Goal: Information Seeking & Learning: Find specific fact

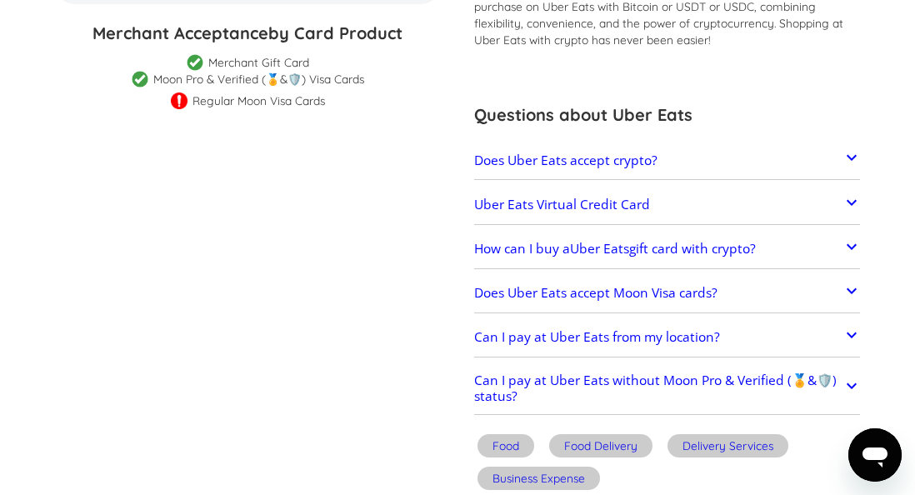
scroll to position [550, 0]
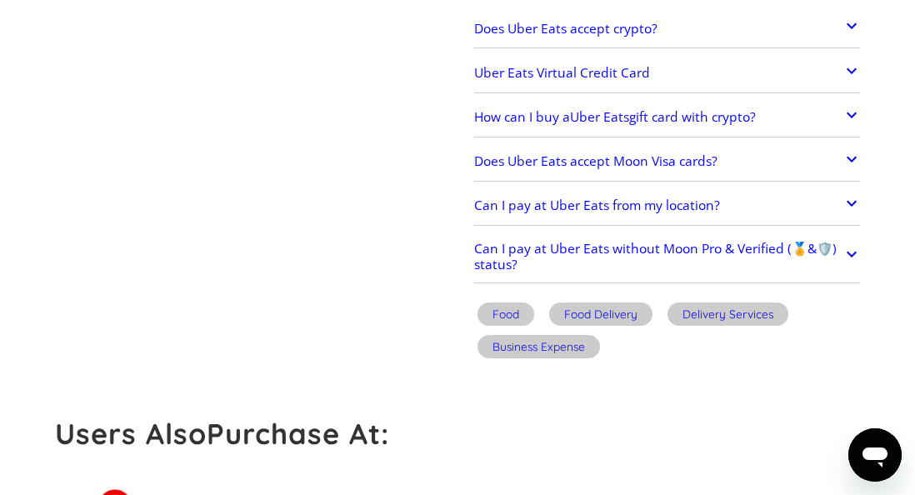
click at [725, 242] on h2 "Can I pay at Uber Eats without Moon Pro & Verified (🏅&🛡️) status?" at bounding box center [658, 256] width 368 height 31
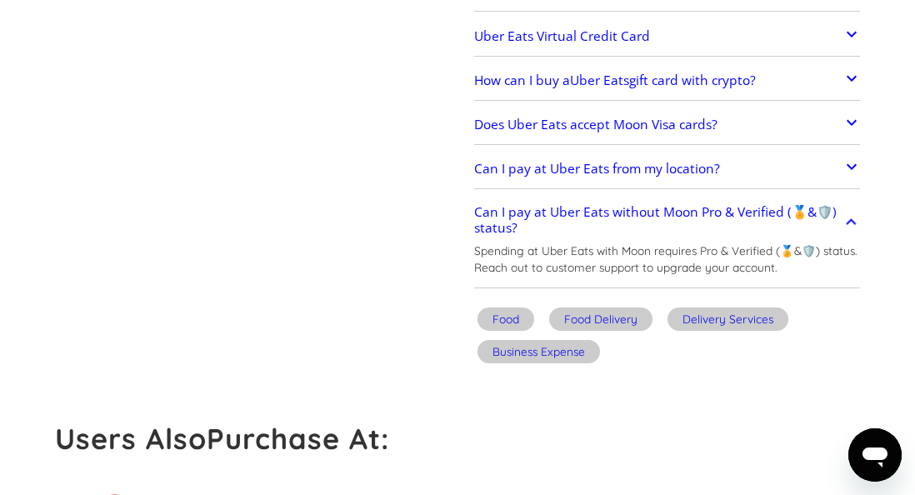
scroll to position [587, 0]
drag, startPoint x: 801, startPoint y: 251, endPoint x: 655, endPoint y: 249, distance: 145.8
click at [655, 249] on p "Spending at Uber Eats with Moon requires Pro & Verified (🏅&🛡️) status. Reach ou…" at bounding box center [667, 258] width 386 height 33
click at [731, 265] on p "Spending at Uber Eats with Moon requires Pro & Verified (🏅&🛡️) status. Reach ou…" at bounding box center [667, 258] width 386 height 33
click at [735, 265] on p "Spending at Uber Eats with Moon requires Pro & Verified (🏅&🛡️) status. Reach ou…" at bounding box center [667, 258] width 386 height 33
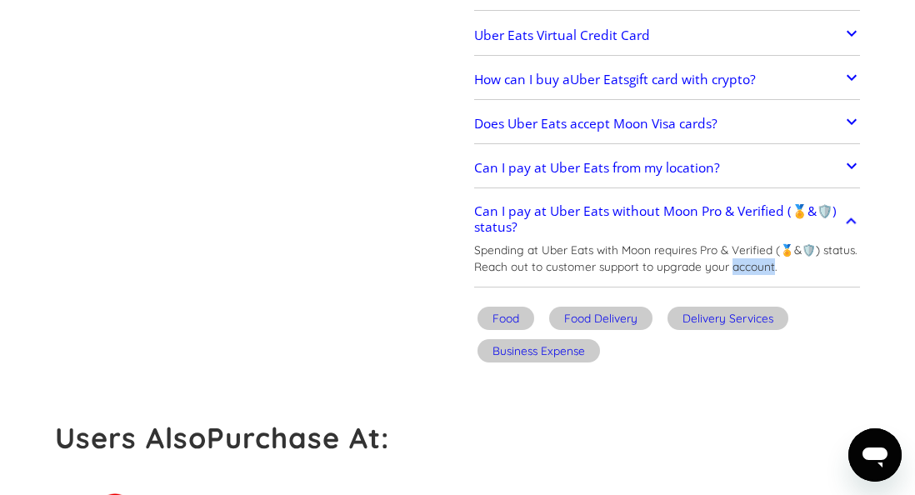
click at [735, 265] on p "Spending at Uber Eats with Moon requires Pro & Verified (🏅&🛡️) status. Reach ou…" at bounding box center [667, 258] width 386 height 33
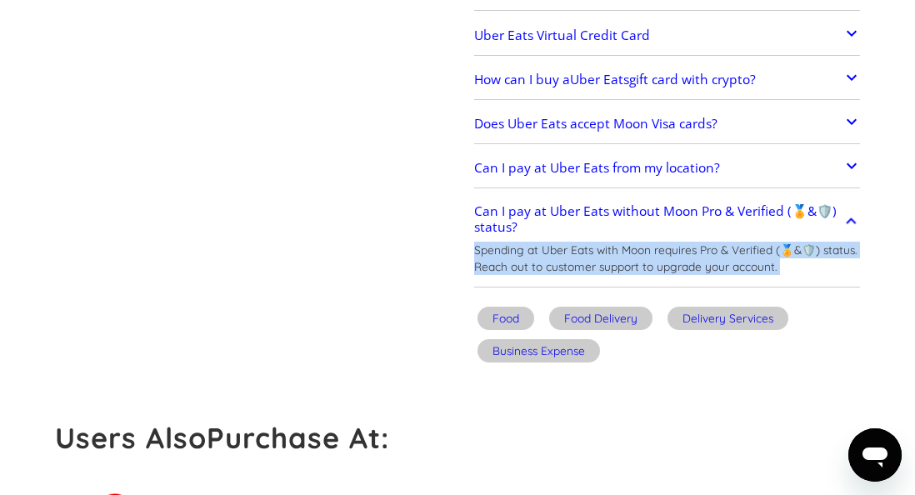
click at [735, 265] on p "Spending at Uber Eats with Moon requires Pro & Verified (🏅&🛡️) status. Reach ou…" at bounding box center [667, 258] width 386 height 33
click at [810, 265] on p "Spending at Uber Eats with Moon requires Pro & Verified (🏅&🛡️) status. Reach ou…" at bounding box center [667, 258] width 386 height 33
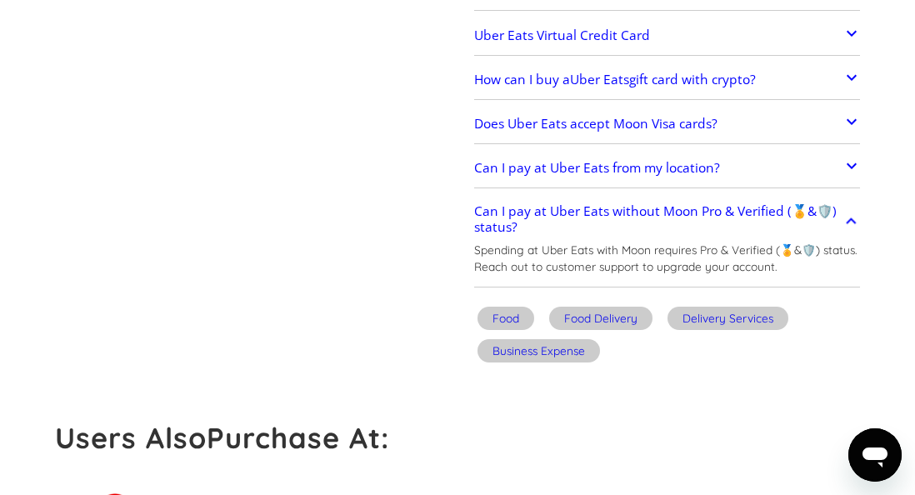
click at [810, 265] on p "Spending at Uber Eats with Moon requires Pro & Verified (🏅&🛡️) status. Reach ou…" at bounding box center [667, 258] width 386 height 33
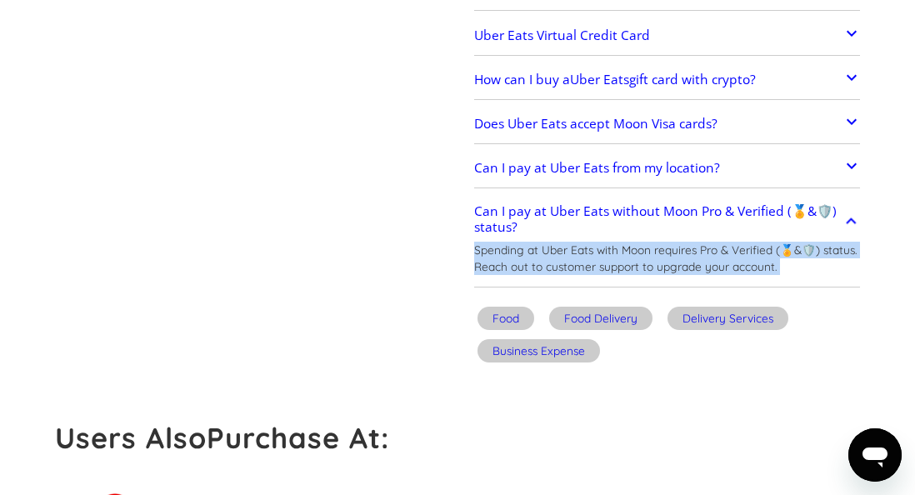
click at [810, 265] on p "Spending at Uber Eats with Moon requires Pro & Verified (🏅&🛡️) status. Reach ou…" at bounding box center [667, 258] width 386 height 33
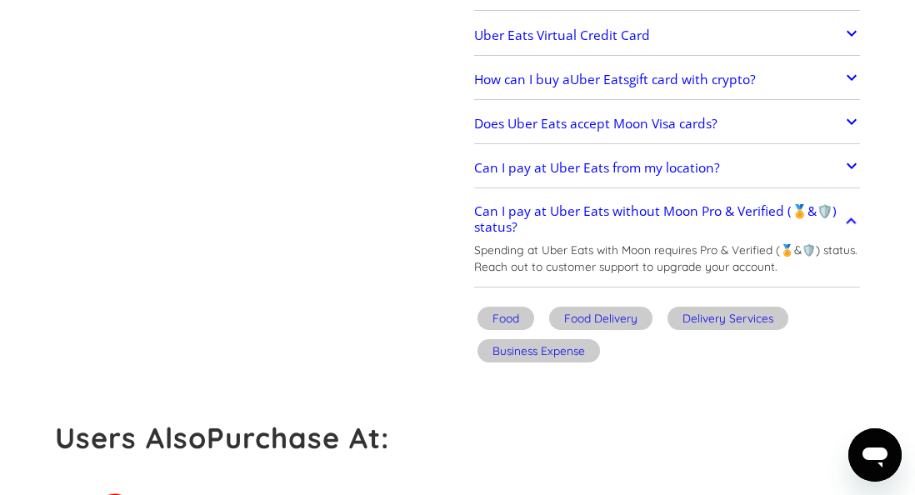
click at [755, 259] on p "Spending at Uber Eats with Moon requires Pro & Verified (🏅&🛡️) status. Reach ou…" at bounding box center [667, 258] width 386 height 33
click at [766, 279] on div "Spending at Uber Eats with Moon requires Pro & Verified (🏅&🛡️) status. Reach ou…" at bounding box center [667, 263] width 386 height 42
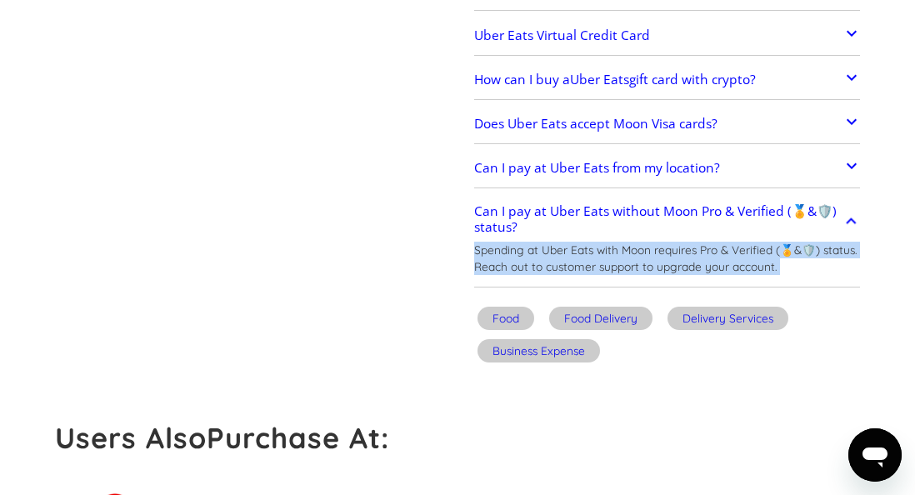
click at [766, 279] on div "Spending at Uber Eats with Moon requires Pro & Verified (🏅&🛡️) status. Reach ou…" at bounding box center [667, 263] width 386 height 42
click at [767, 274] on p "Spending at Uber Eats with Moon requires Pro & Verified (🏅&🛡️) status. Reach ou…" at bounding box center [667, 258] width 386 height 33
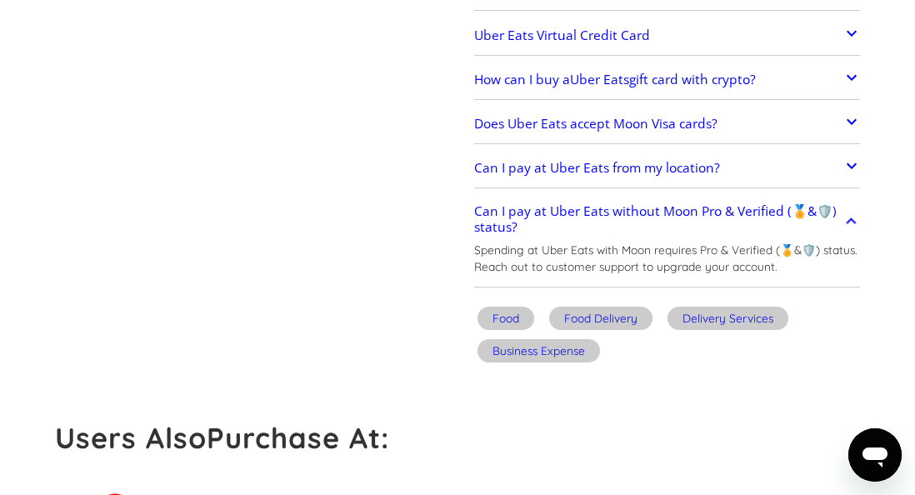
click at [767, 273] on p "Spending at Uber Eats with Moon requires Pro & Verified (🏅&🛡️) status. Reach ou…" at bounding box center [667, 258] width 386 height 33
click at [778, 272] on p "Spending at Uber Eats with Moon requires Pro & Verified (🏅&🛡️) status. Reach ou…" at bounding box center [667, 258] width 386 height 33
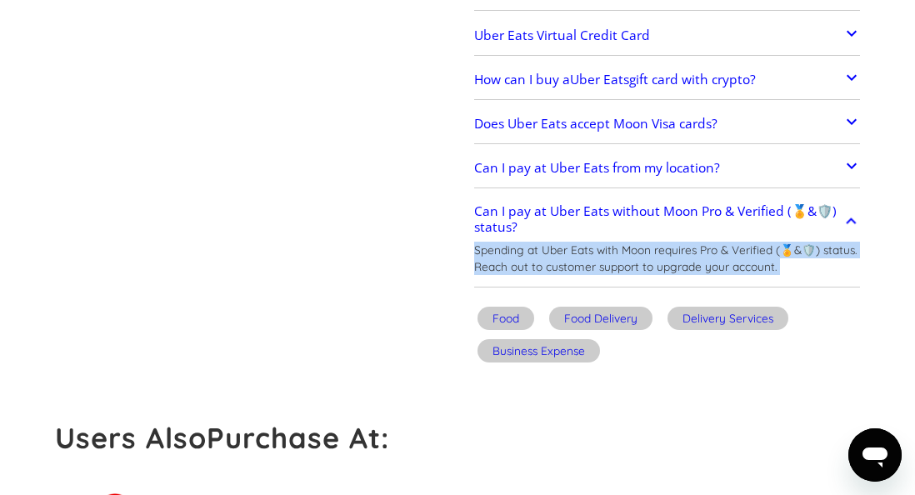
click at [813, 263] on p "Spending at Uber Eats with Moon requires Pro & Verified (🏅&🛡️) status. Reach ou…" at bounding box center [667, 258] width 386 height 33
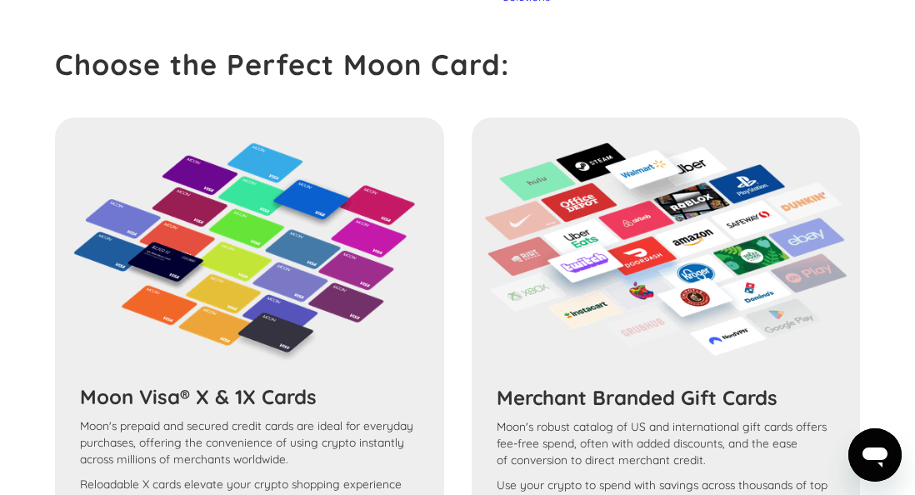
scroll to position [1928, 0]
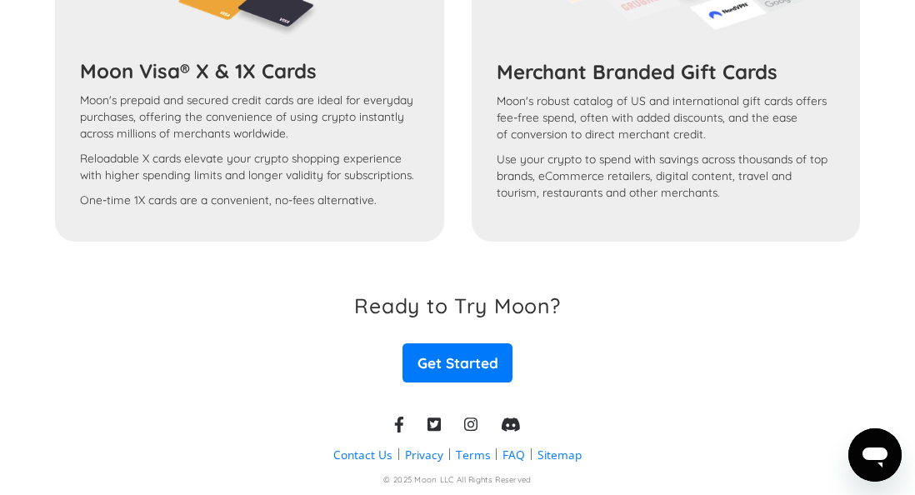
click at [308, 184] on div "Moon Visa® X & 1X Cards Moon's prepaid and secured credit cards are ideal for e…" at bounding box center [458, 17] width 806 height 451
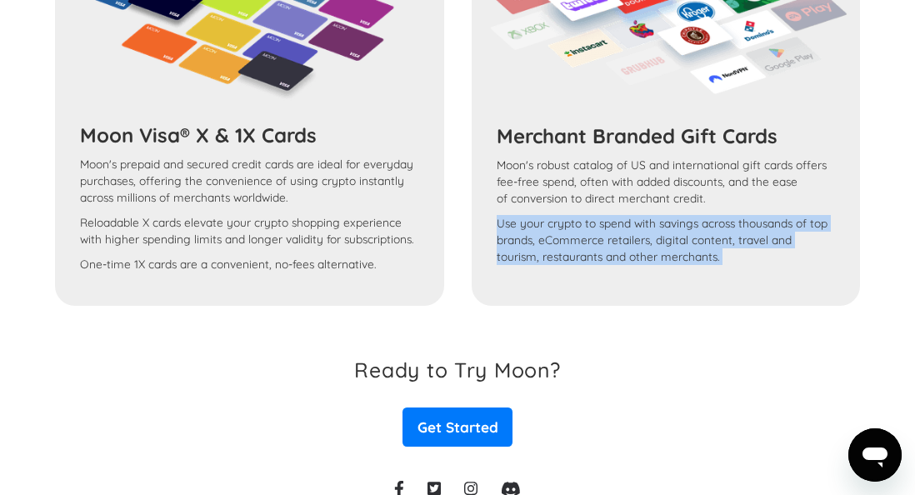
scroll to position [1746, 0]
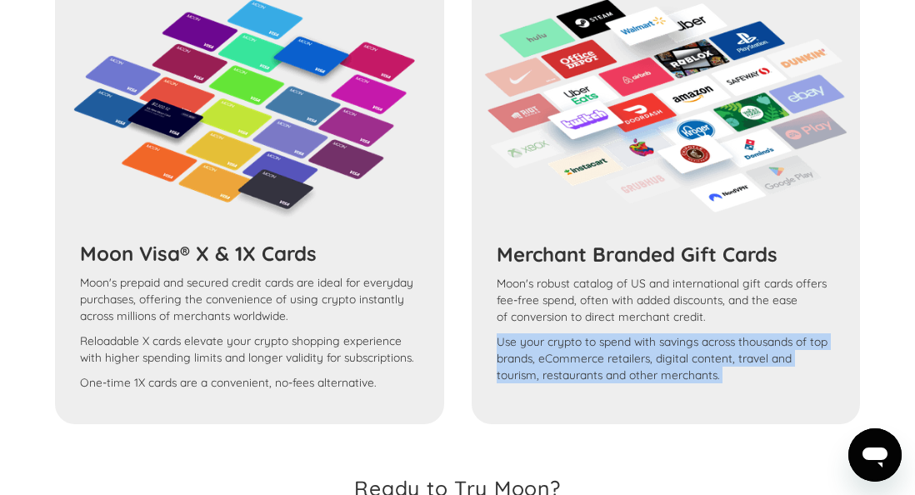
click at [366, 332] on div "Moon Visa® X & 1X Cards Moon's prepaid and secured credit cards are ideal for e…" at bounding box center [458, 199] width 806 height 451
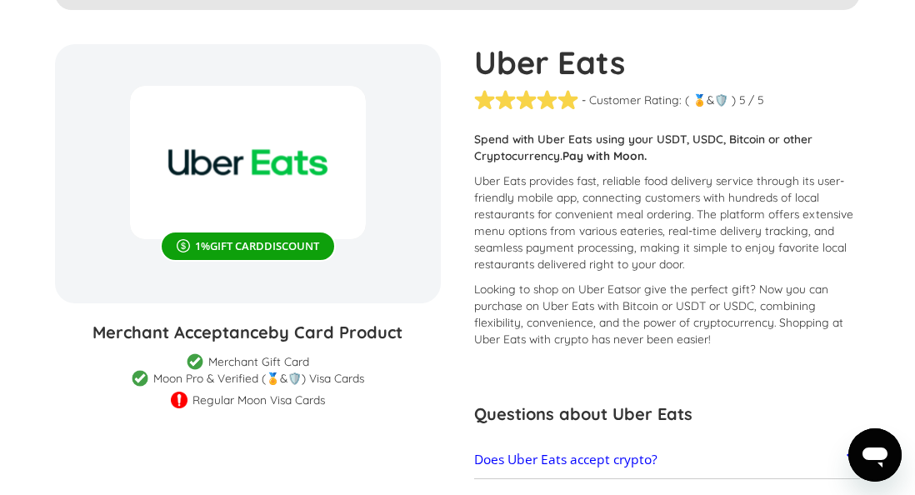
scroll to position [0, 0]
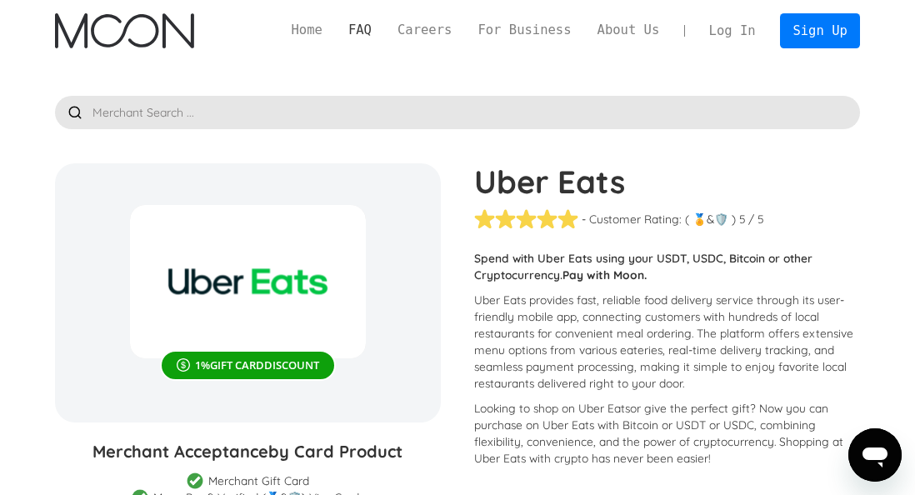
click at [356, 27] on link "FAQ" at bounding box center [359, 30] width 49 height 19
